Goal: Transaction & Acquisition: Purchase product/service

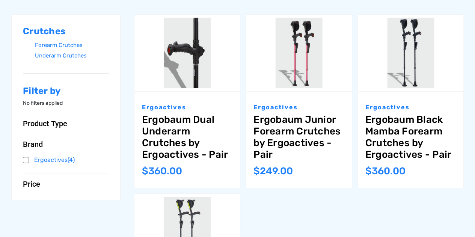
scroll to position [188, 0]
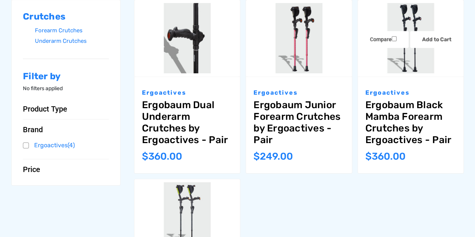
click at [393, 119] on link "Ergobaum Black Mamba Forearm Crutches by Ergoactives - Pair" at bounding box center [410, 122] width 90 height 47
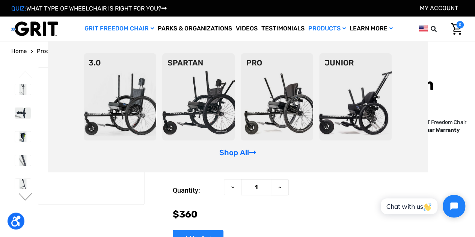
click at [198, 90] on img at bounding box center [198, 96] width 72 height 87
